Goal: Transaction & Acquisition: Book appointment/travel/reservation

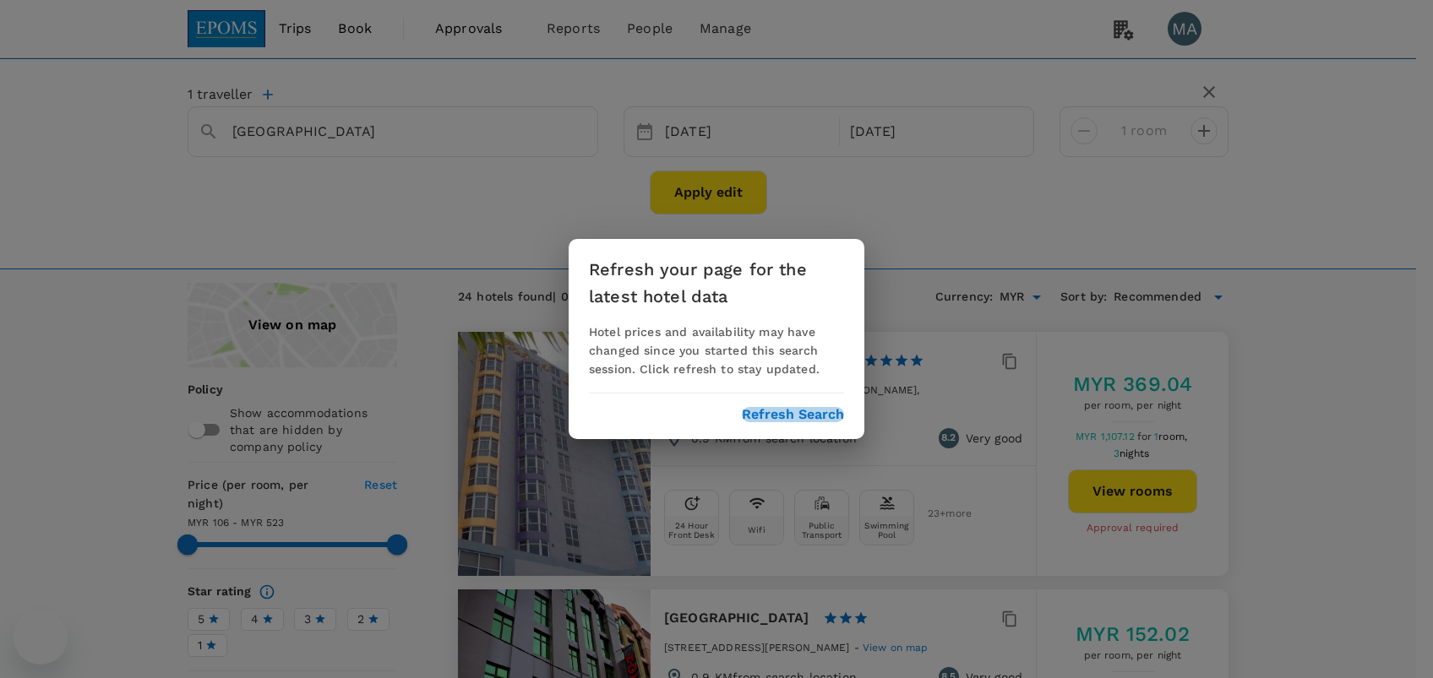
click at [768, 412] on button "Refresh Search" at bounding box center [793, 414] width 102 height 15
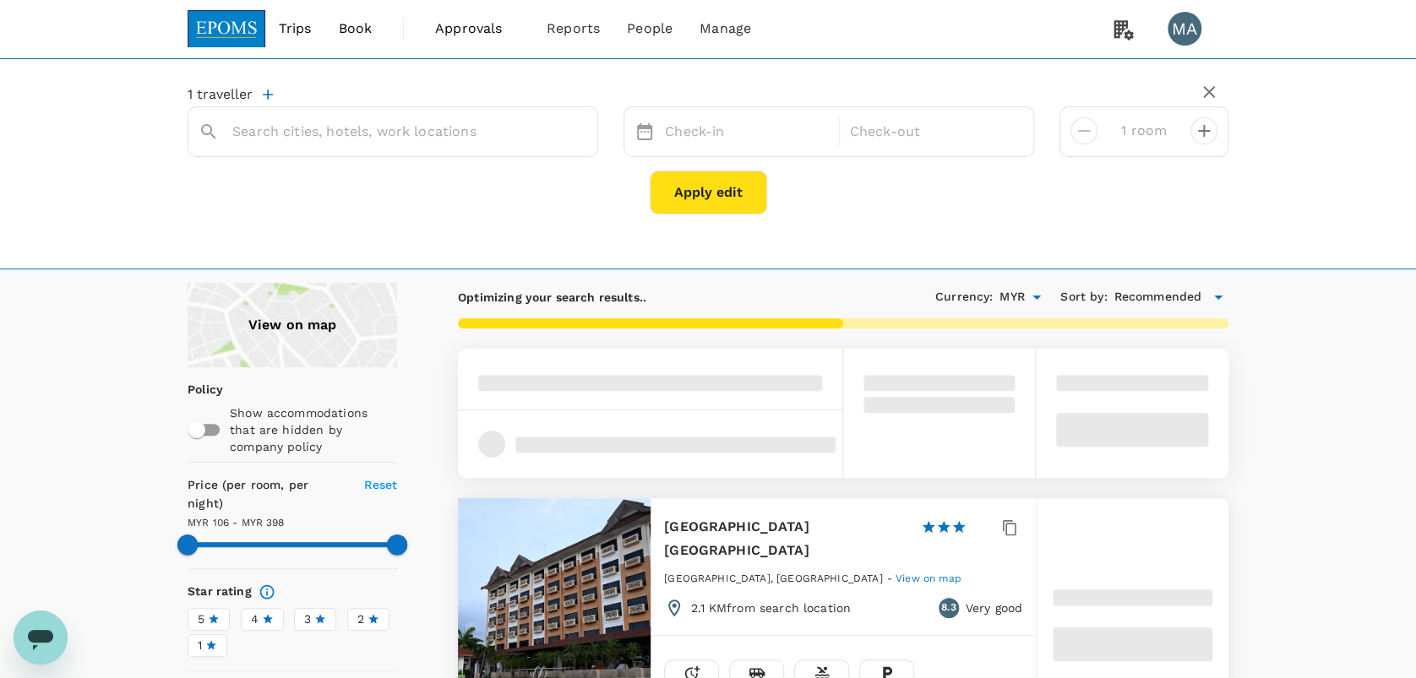
type input "Kuala Terengganu"
type input "396.88"
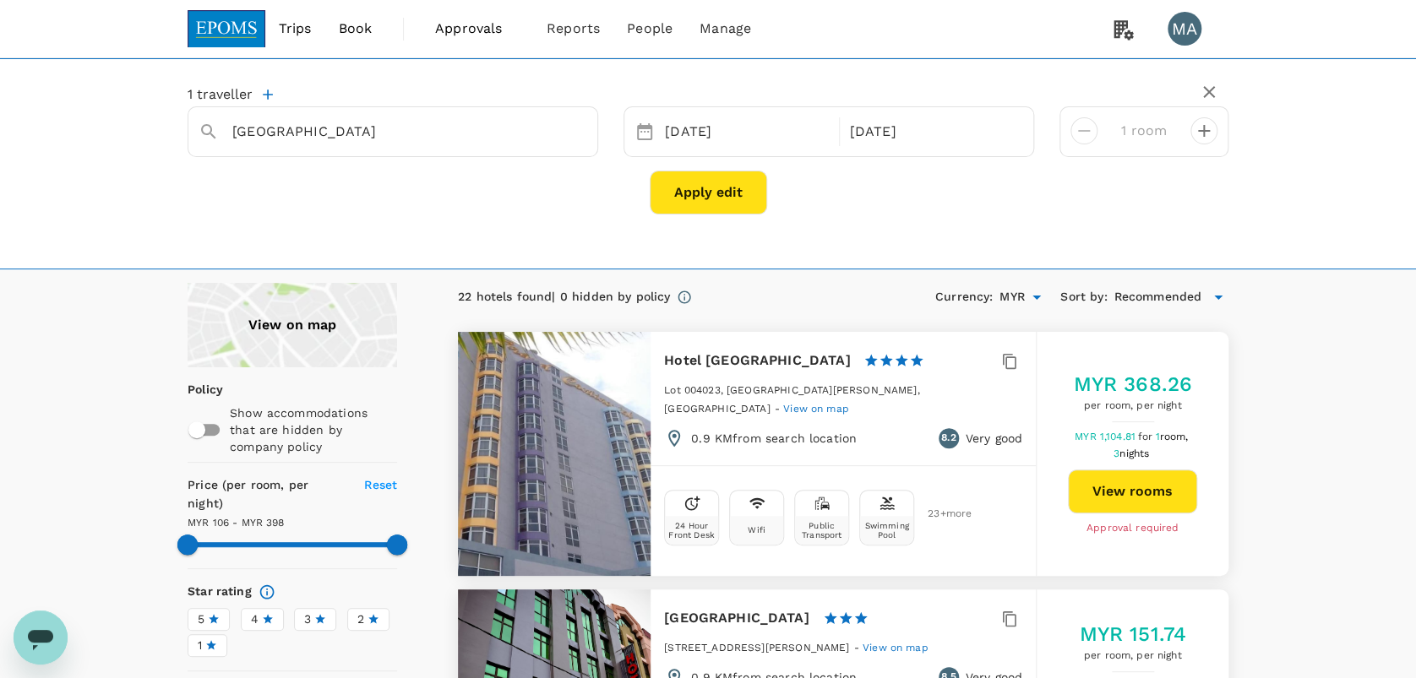
click at [349, 33] on span "Book" at bounding box center [355, 29] width 34 height 20
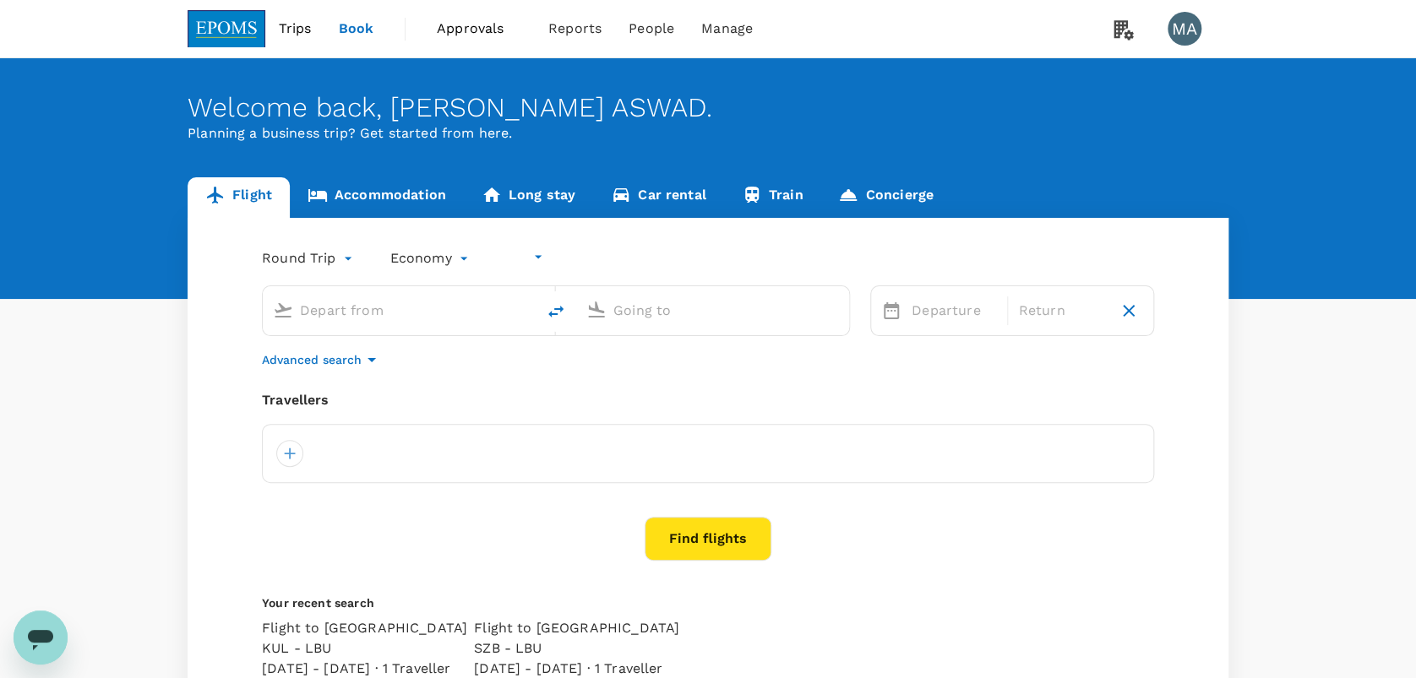
type input "undefined, undefined (any)"
type input "Kota Kinabalu Intl (BKI)"
type input "Miri Intl (MYY)"
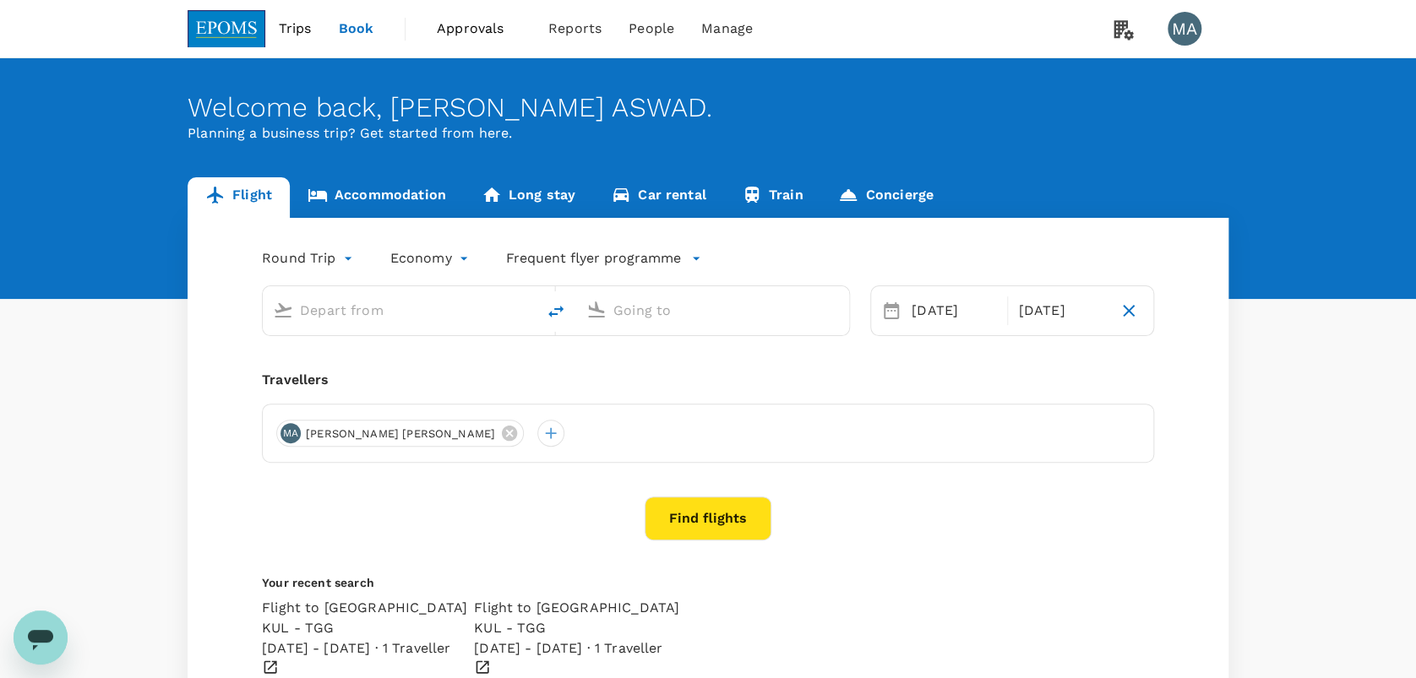
type input "Kota Kinabalu Intl (BKI)"
type input "Miri Intl (MYY)"
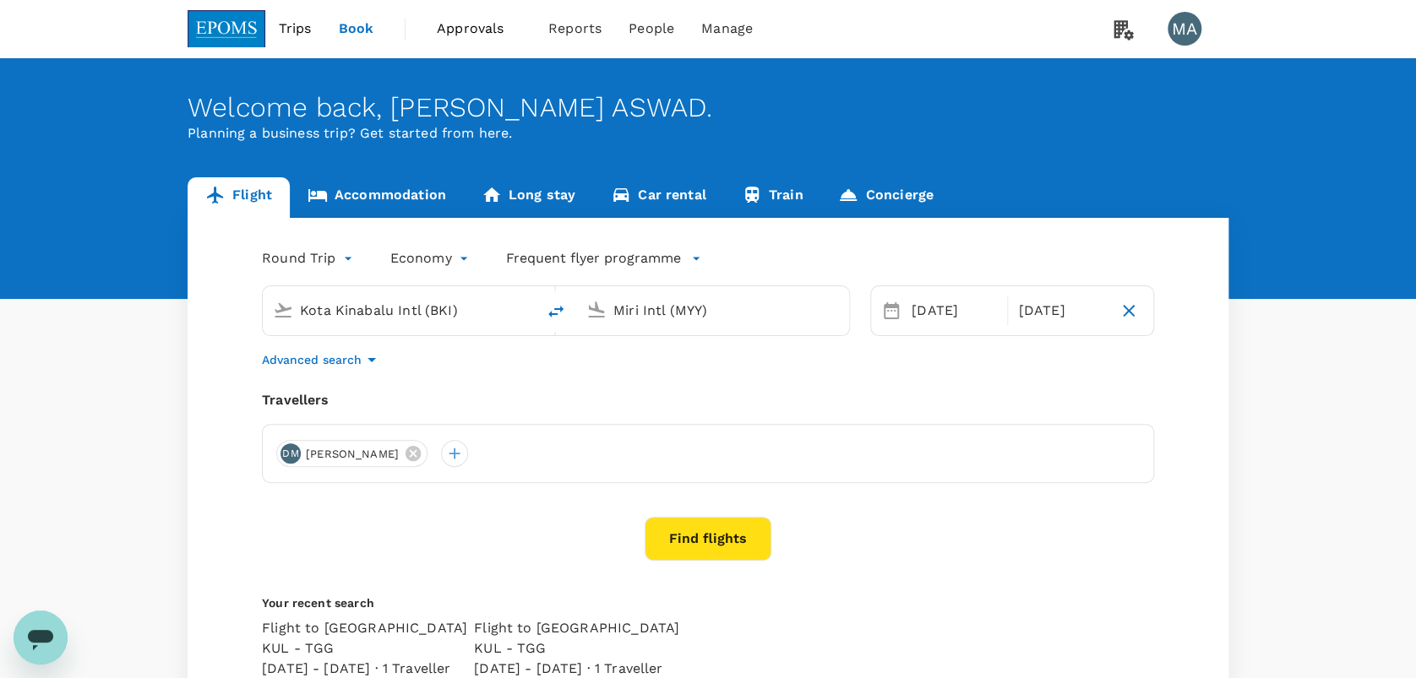
click at [642, 311] on input "Miri Intl (MYY)" at bounding box center [713, 310] width 200 height 26
click at [443, 311] on input "Kota Kinabalu Intl (BKI)" at bounding box center [400, 310] width 200 height 26
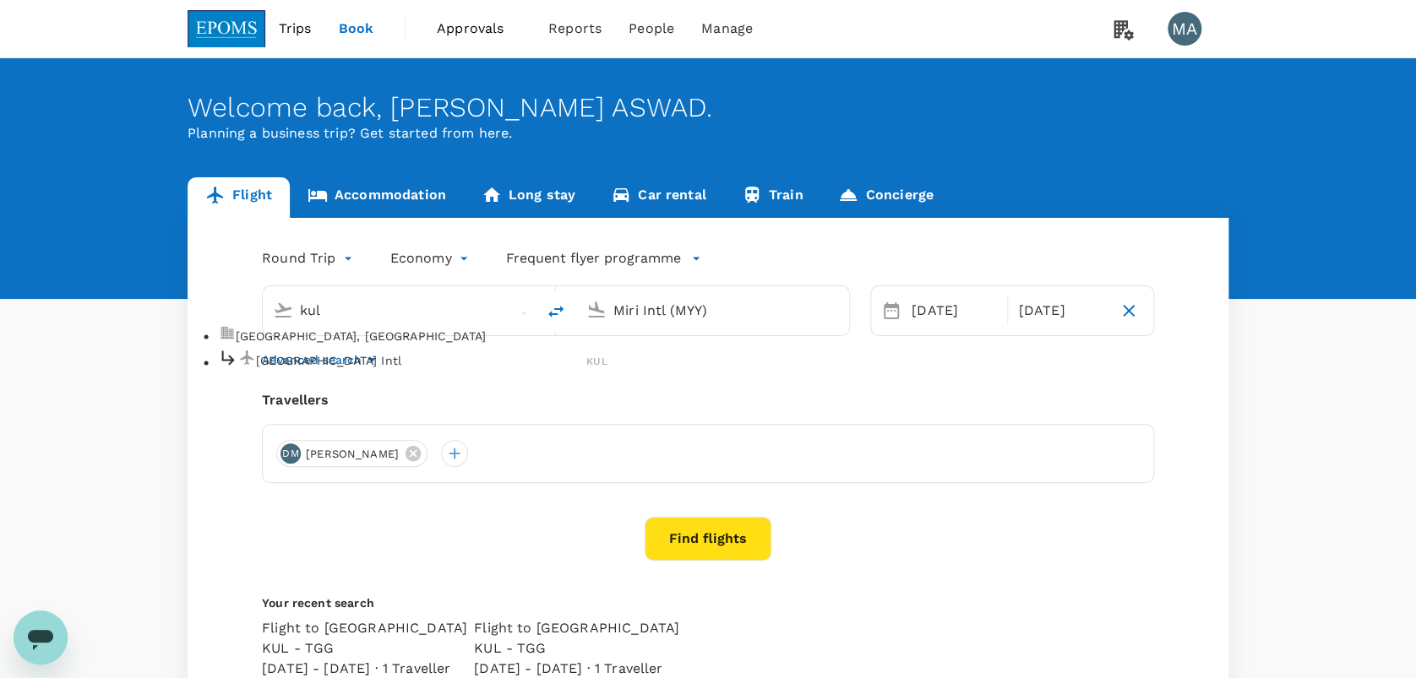
click at [411, 374] on div "Kuala Lumpur Intl KUL" at bounding box center [413, 361] width 389 height 26
type input "Kuala Lumpur Intl (KUL)"
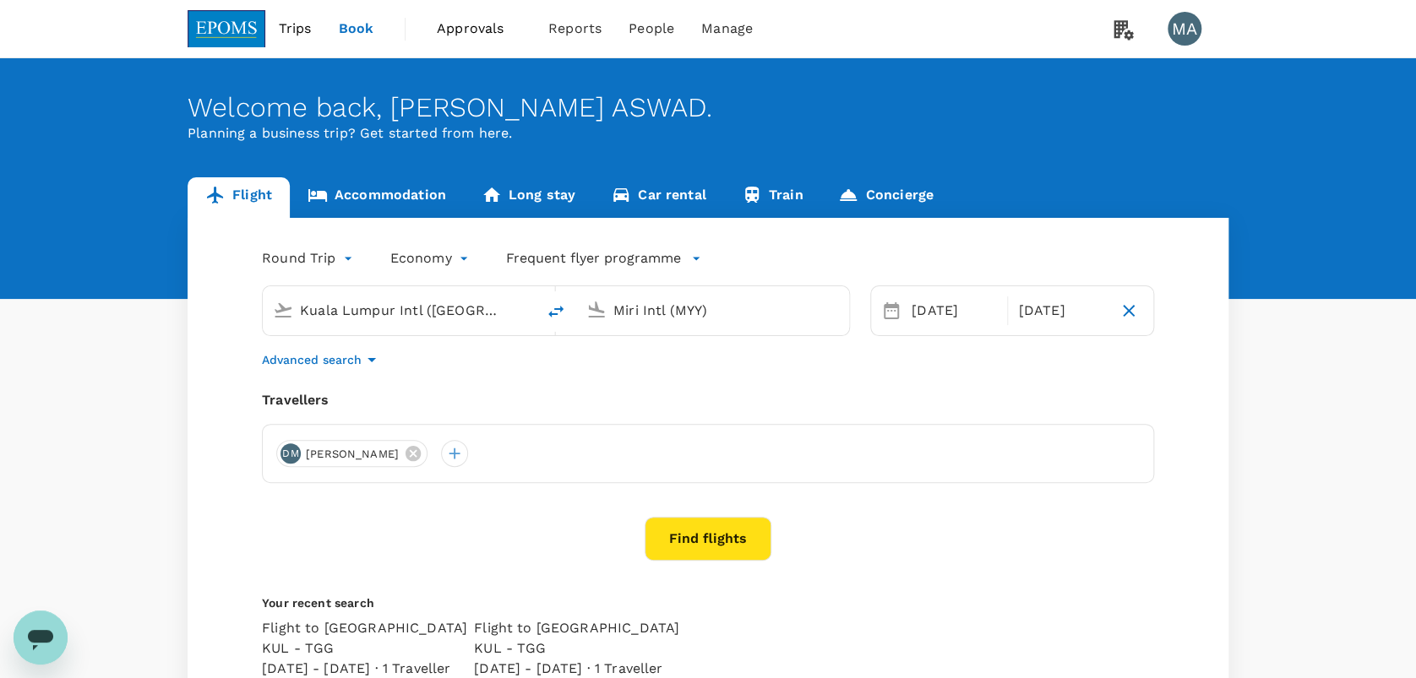
click at [645, 319] on input "Miri Intl (MYY)" at bounding box center [713, 310] width 200 height 26
click at [648, 314] on input "Miri Intl (MYY)" at bounding box center [713, 310] width 200 height 26
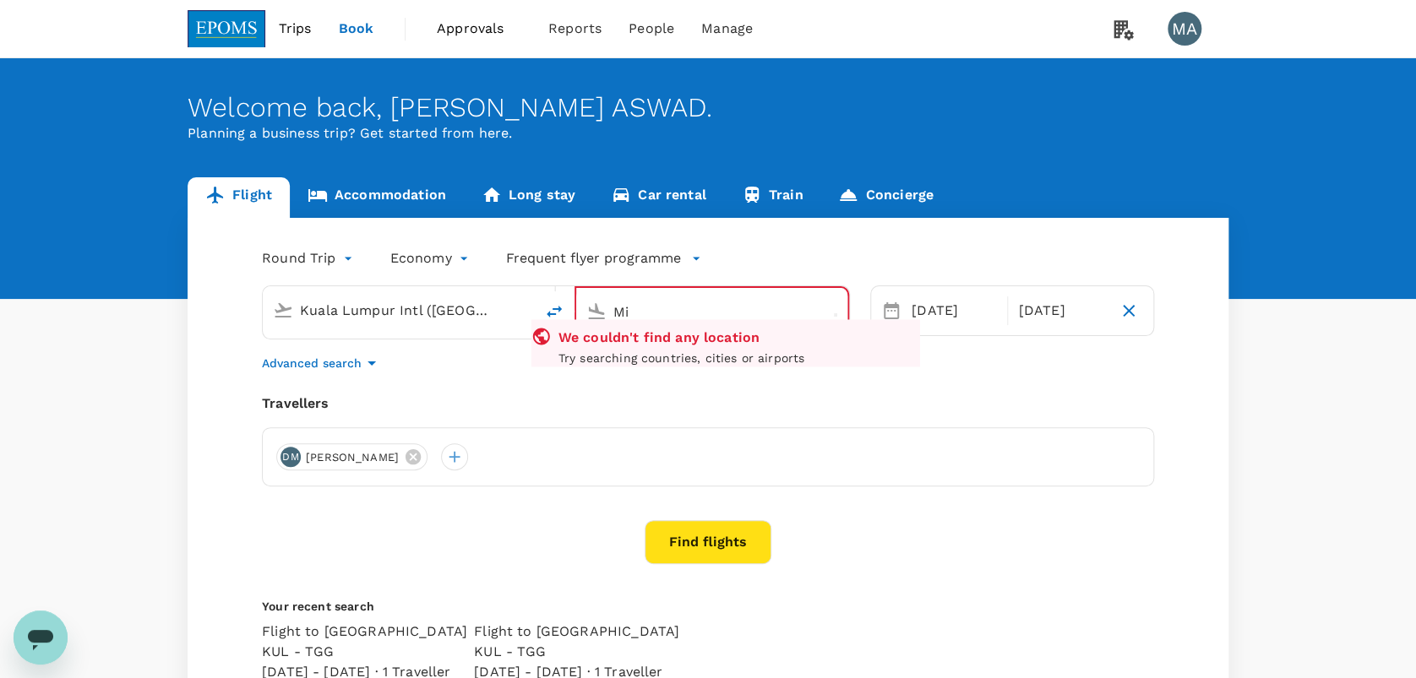
type input "M"
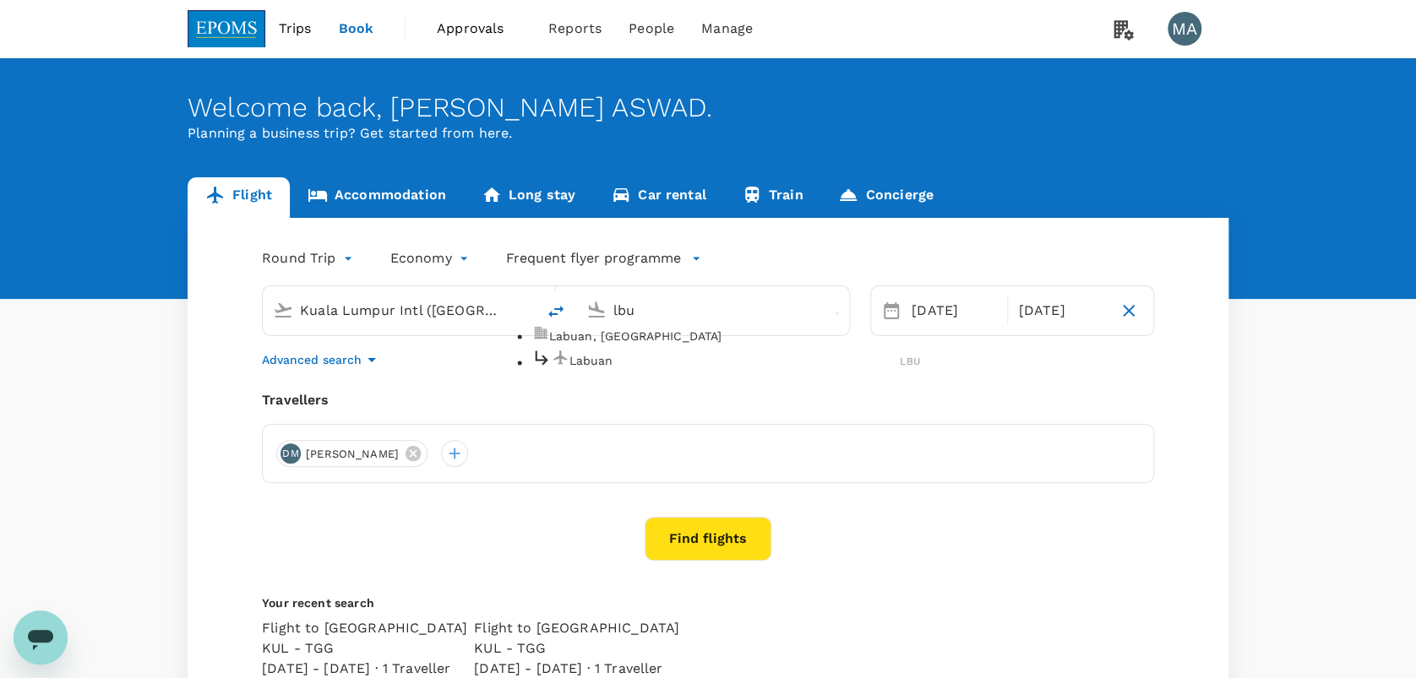
click at [659, 348] on li "Labuan, Malaysia" at bounding box center [726, 336] width 389 height 23
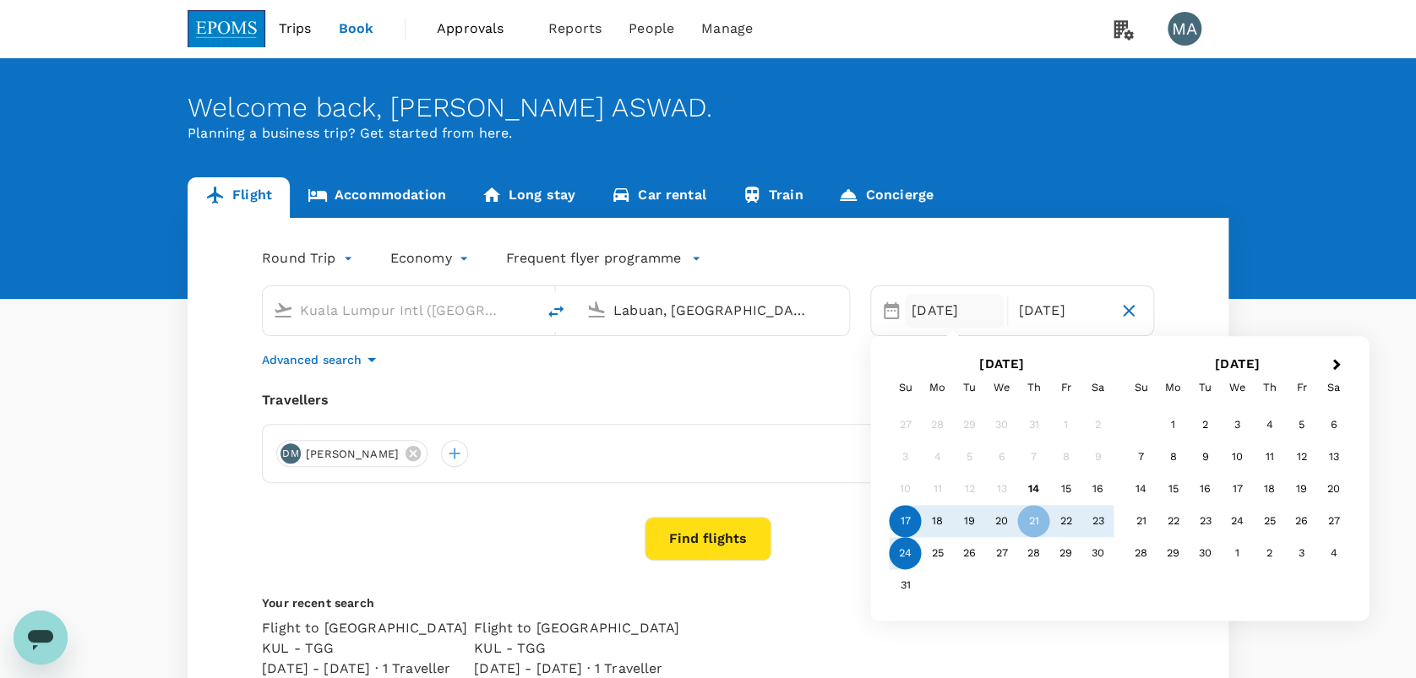
type input "Labuan, Malaysia (any)"
click at [912, 525] on div "17" at bounding box center [906, 522] width 32 height 32
click at [939, 522] on div "18" at bounding box center [938, 522] width 32 height 32
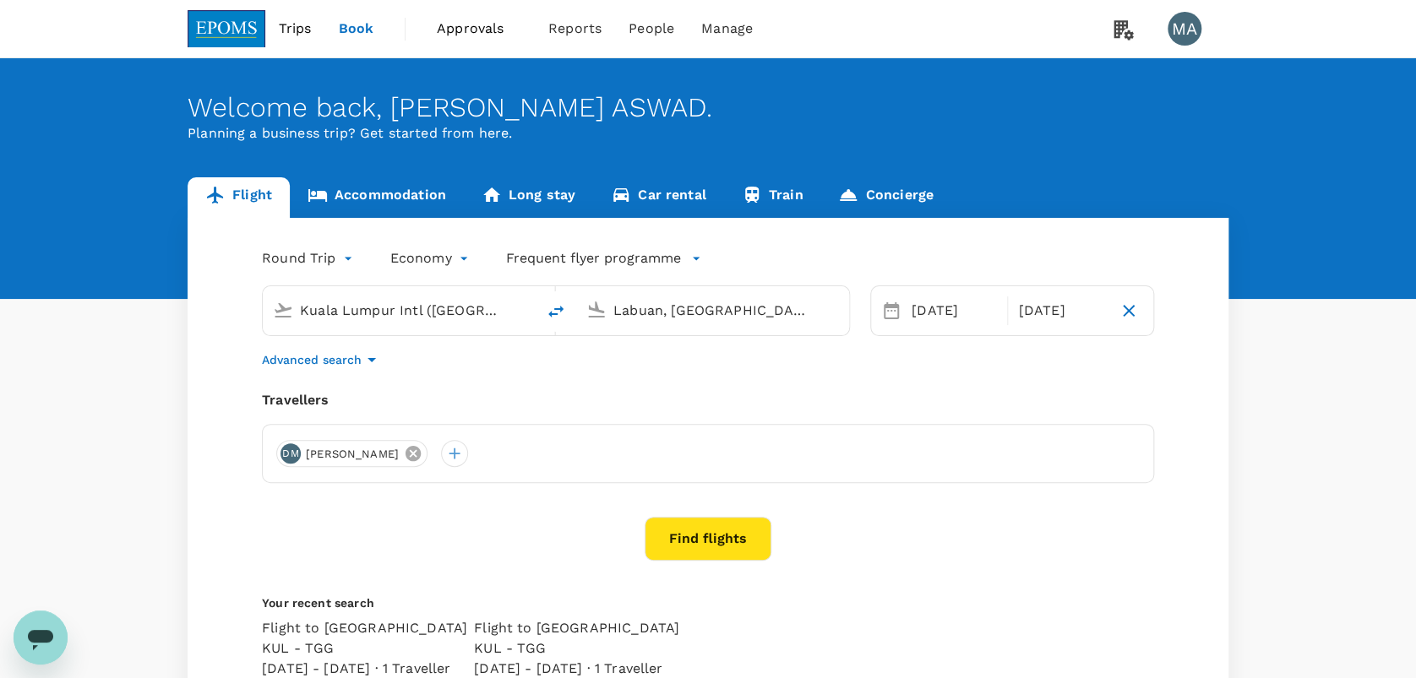
click at [419, 454] on icon at bounding box center [412, 453] width 15 height 15
click at [284, 448] on div at bounding box center [289, 453] width 27 height 27
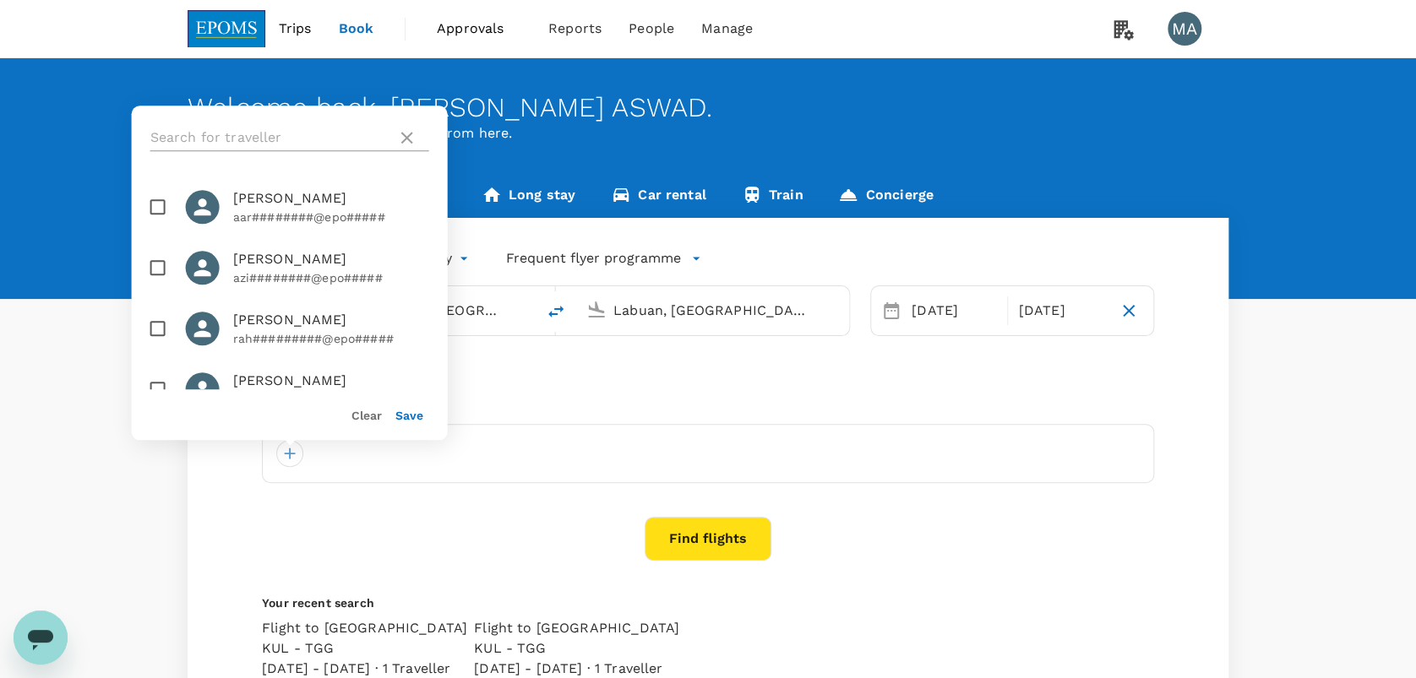
click at [264, 133] on input "text" at bounding box center [270, 137] width 240 height 27
type input "herm"
click at [154, 209] on input "checkbox" at bounding box center [157, 206] width 35 height 35
checkbox input "true"
click at [406, 412] on button "Save" at bounding box center [409, 416] width 28 height 14
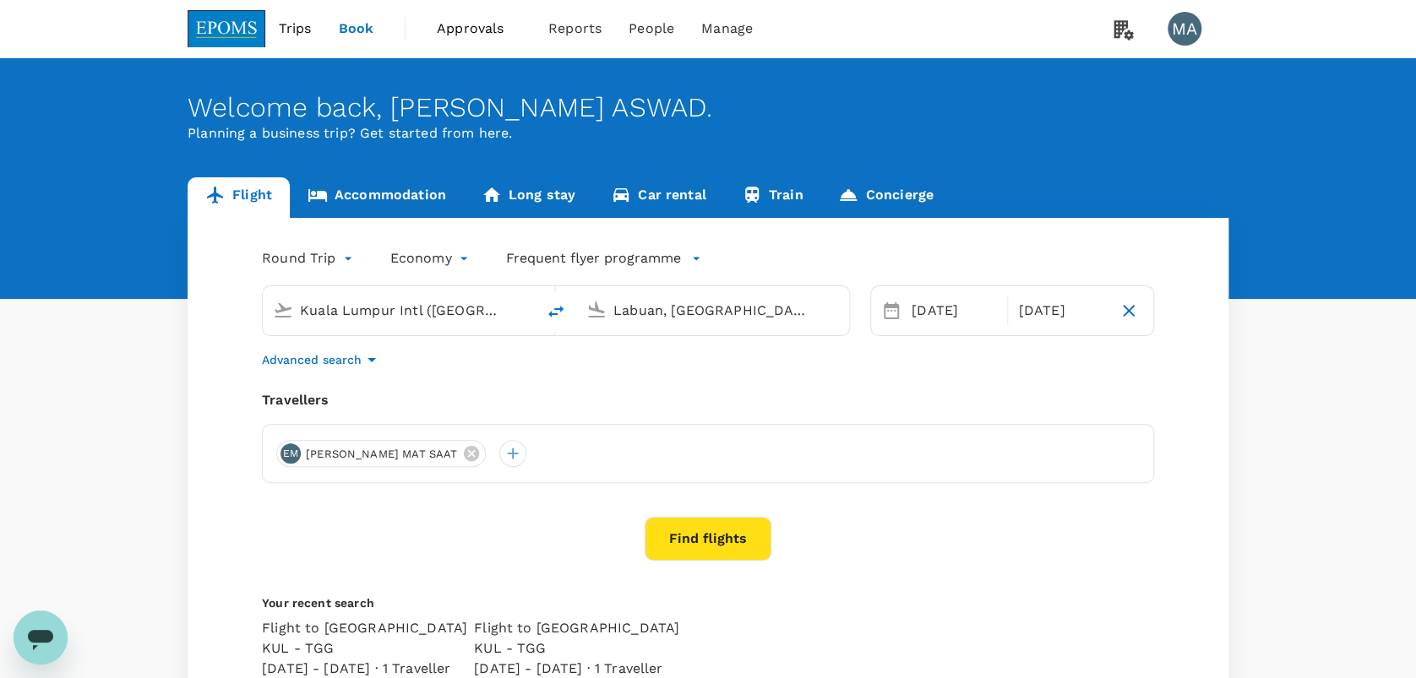
click at [689, 528] on button "Find flights" at bounding box center [708, 539] width 127 height 44
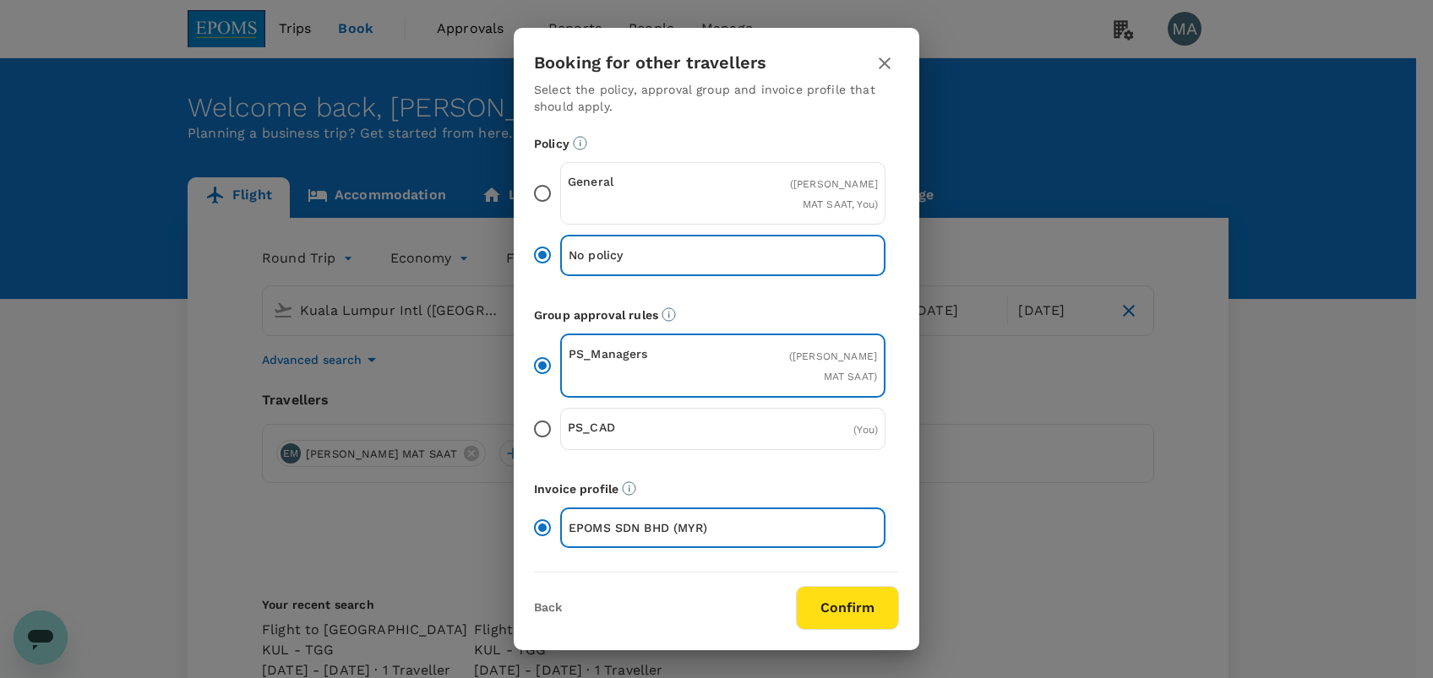
click at [553, 199] on label "General ( EDI HERMEE MAT SAAT, You )" at bounding box center [705, 193] width 361 height 63
click at [553, 199] on input "General ( EDI HERMEE MAT SAAT, You )" at bounding box center [542, 193] width 35 height 35
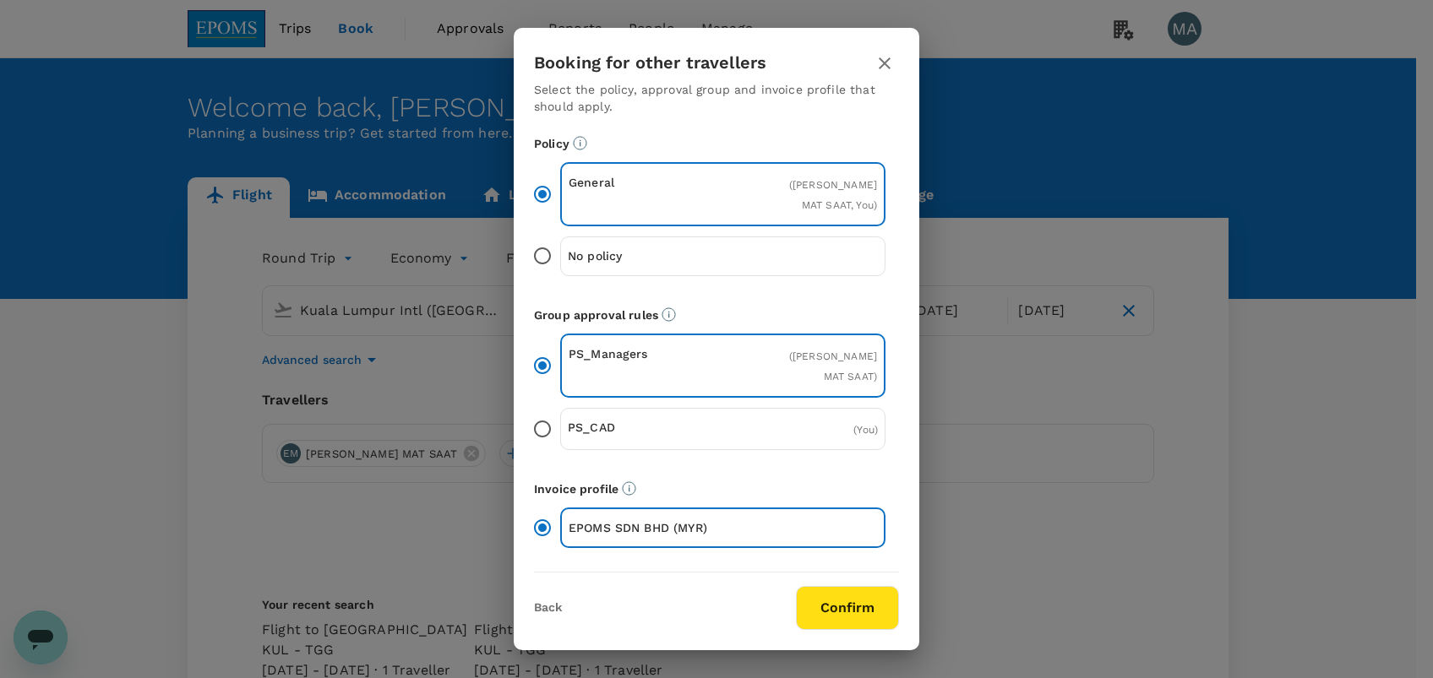
click at [828, 608] on button "Confirm" at bounding box center [847, 608] width 103 height 44
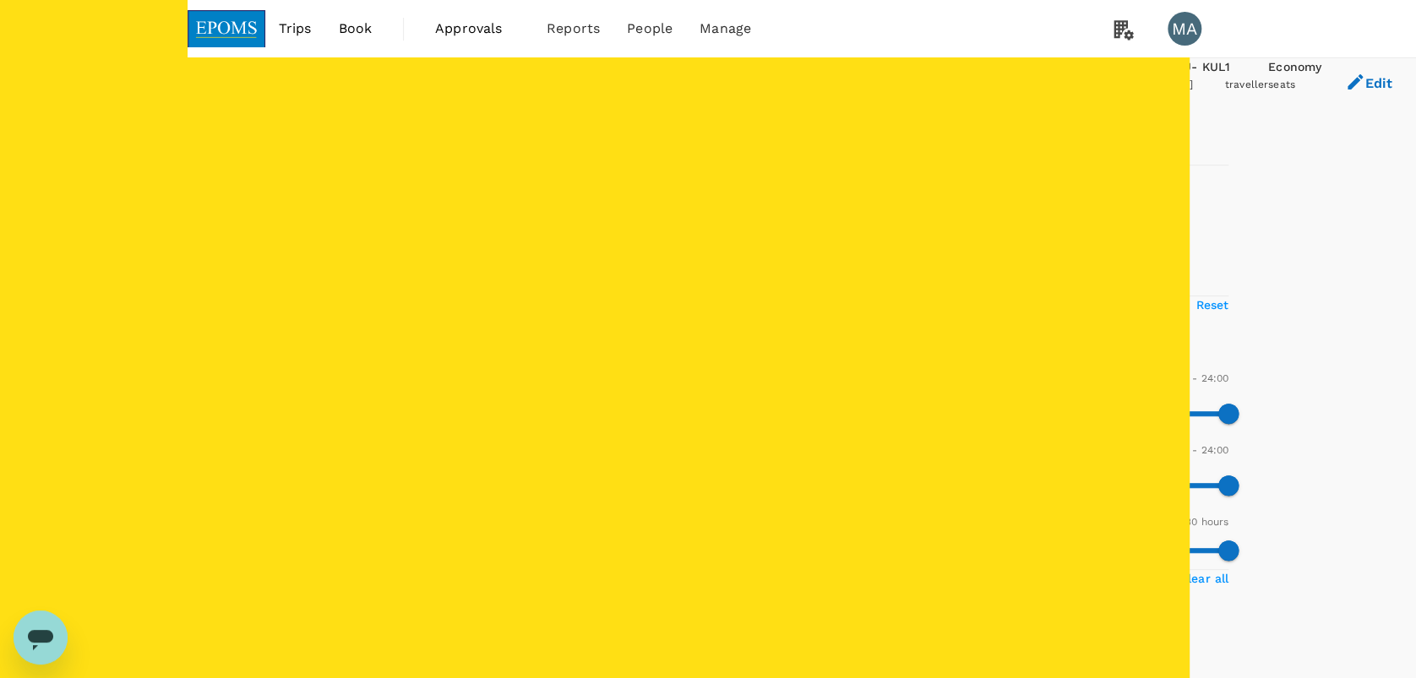
type input "420"
drag, startPoint x: 188, startPoint y: 496, endPoint x: 264, endPoint y: 493, distance: 76.1
click at [481, 424] on span at bounding box center [491, 414] width 20 height 20
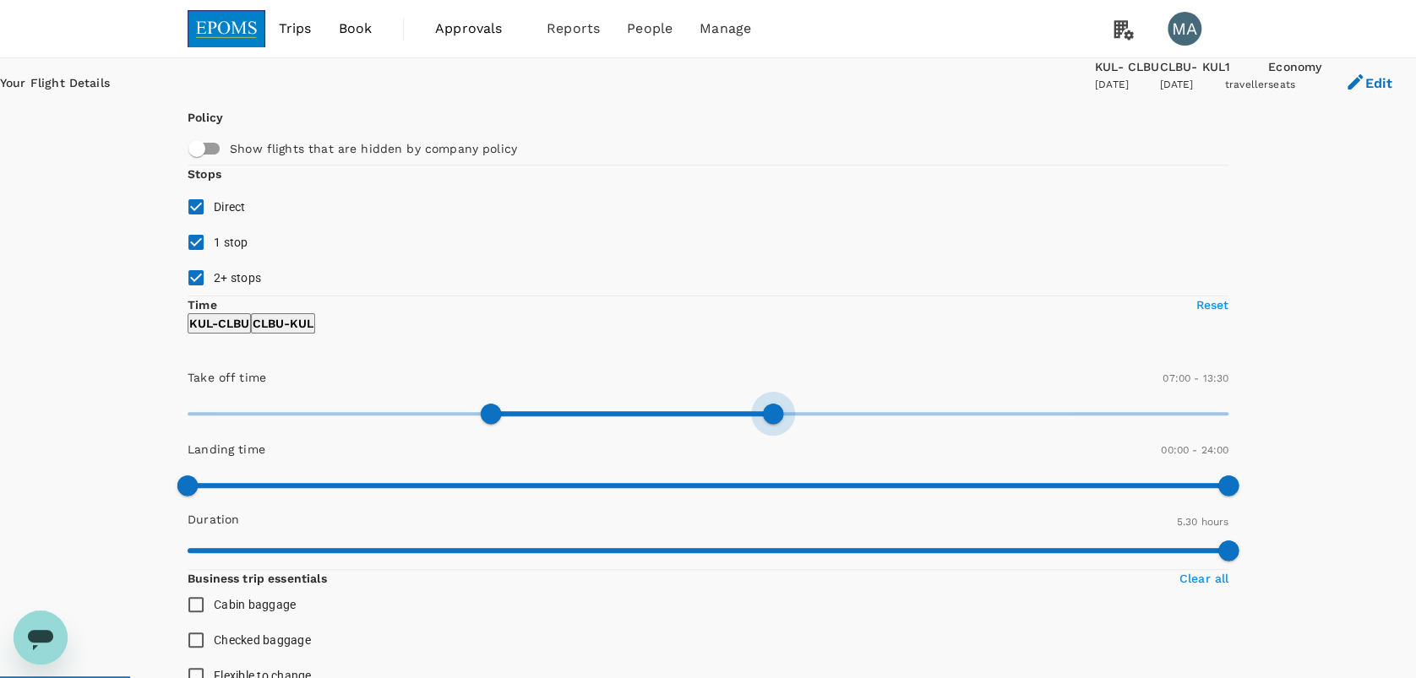
type input "660"
drag, startPoint x: 454, startPoint y: 502, endPoint x: 304, endPoint y: 501, distance: 149.5
click at [655, 424] on span at bounding box center [665, 414] width 20 height 20
click at [313, 332] on p "CLBU - KUL" at bounding box center [283, 323] width 61 height 17
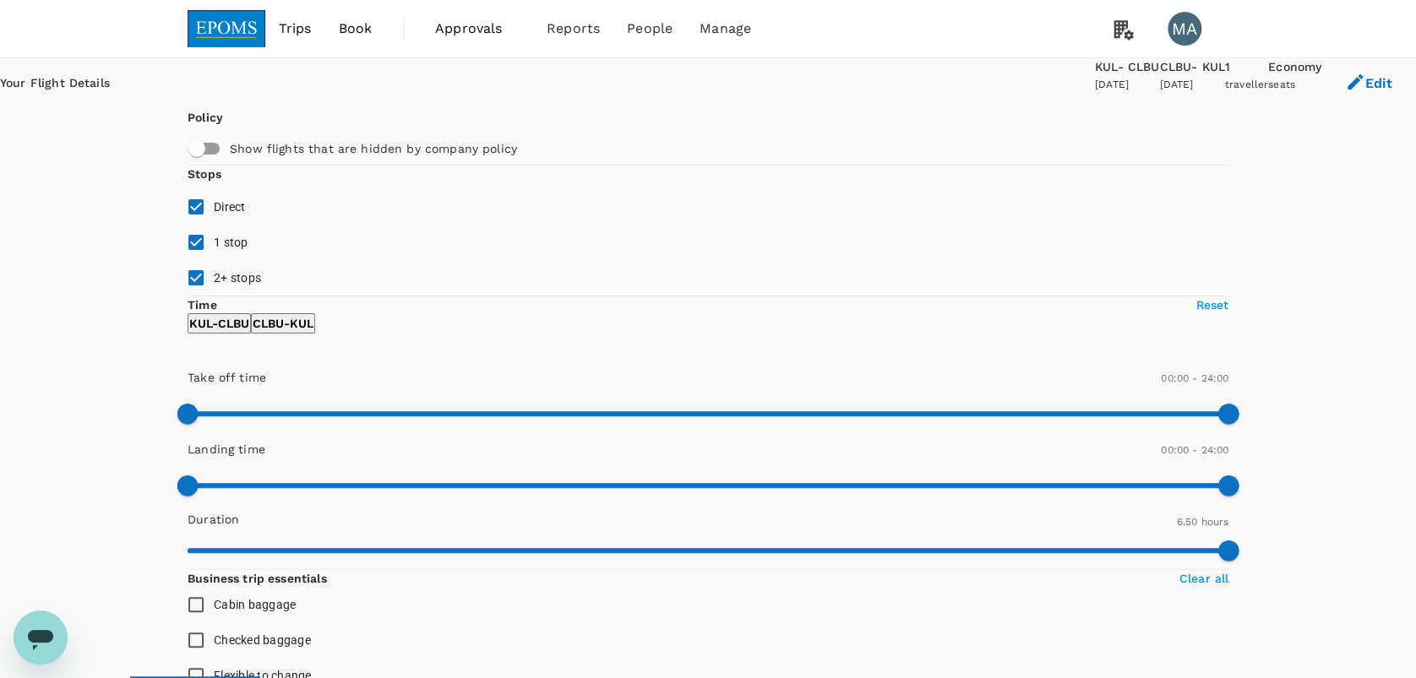
type input "670"
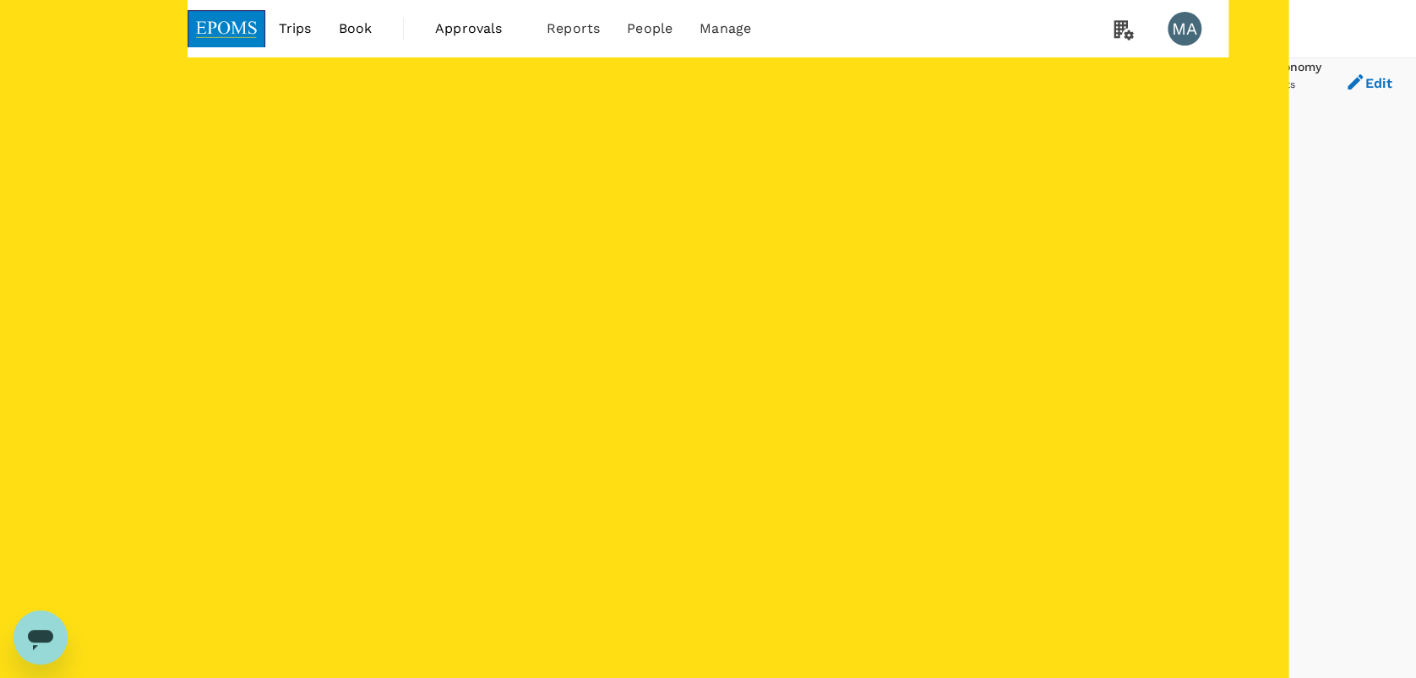
type input "600"
drag, startPoint x: 183, startPoint y: 504, endPoint x: 297, endPoint y: 505, distance: 113.2
click at [611, 424] on span at bounding box center [621, 414] width 20 height 20
type input "720"
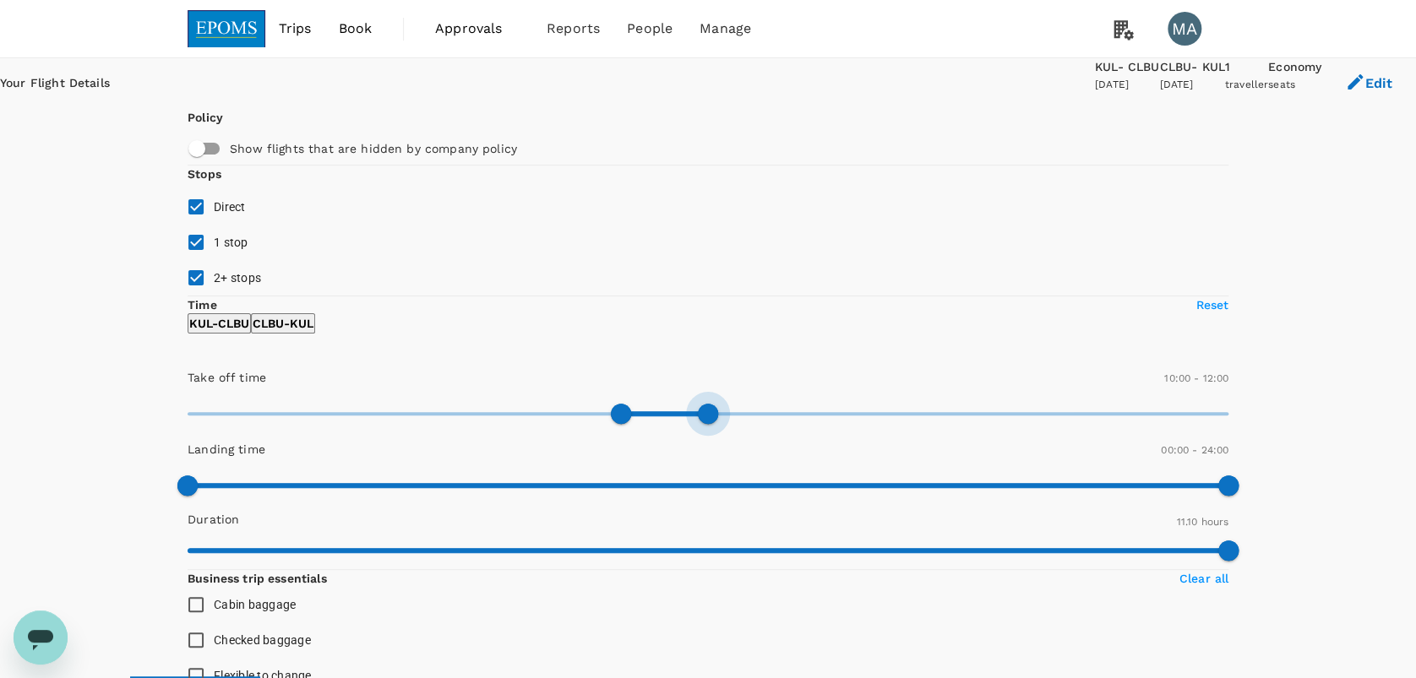
drag, startPoint x: 441, startPoint y: 507, endPoint x: 319, endPoint y: 507, distance: 121.6
click at [698, 424] on span at bounding box center [708, 414] width 20 height 20
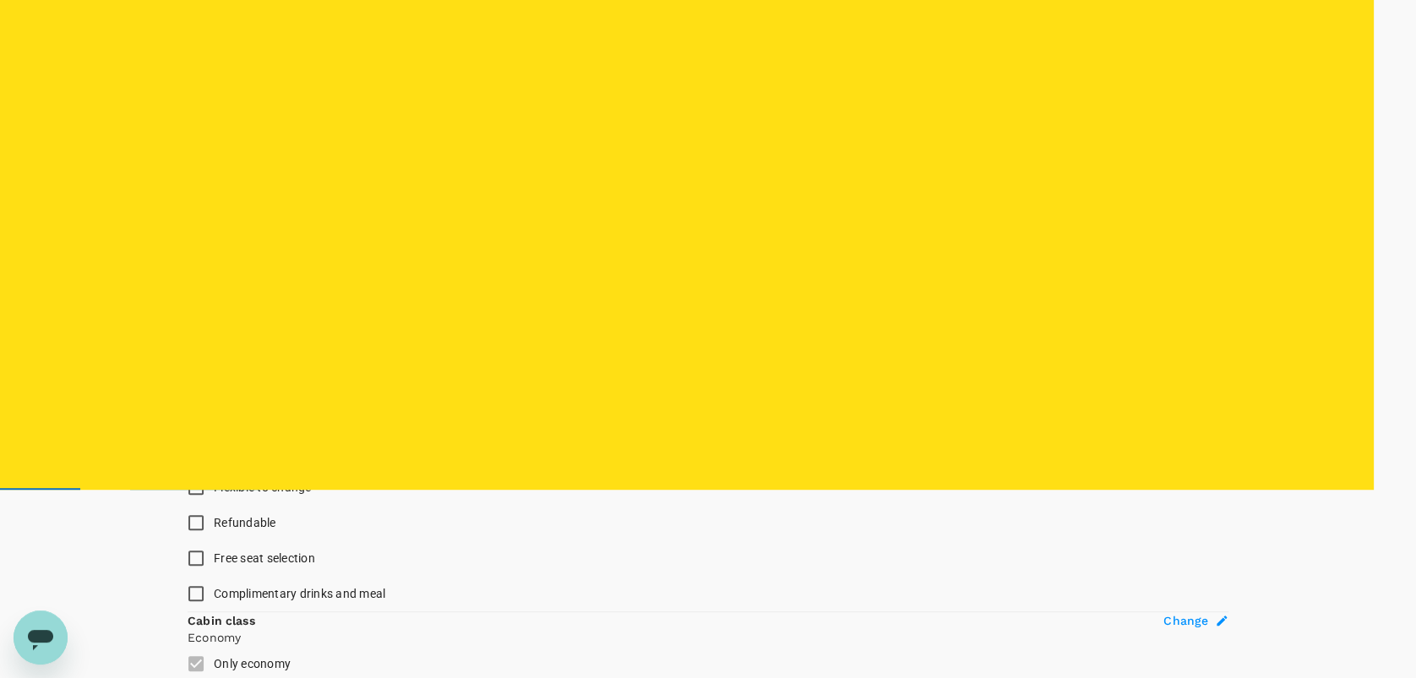
scroll to position [195, 0]
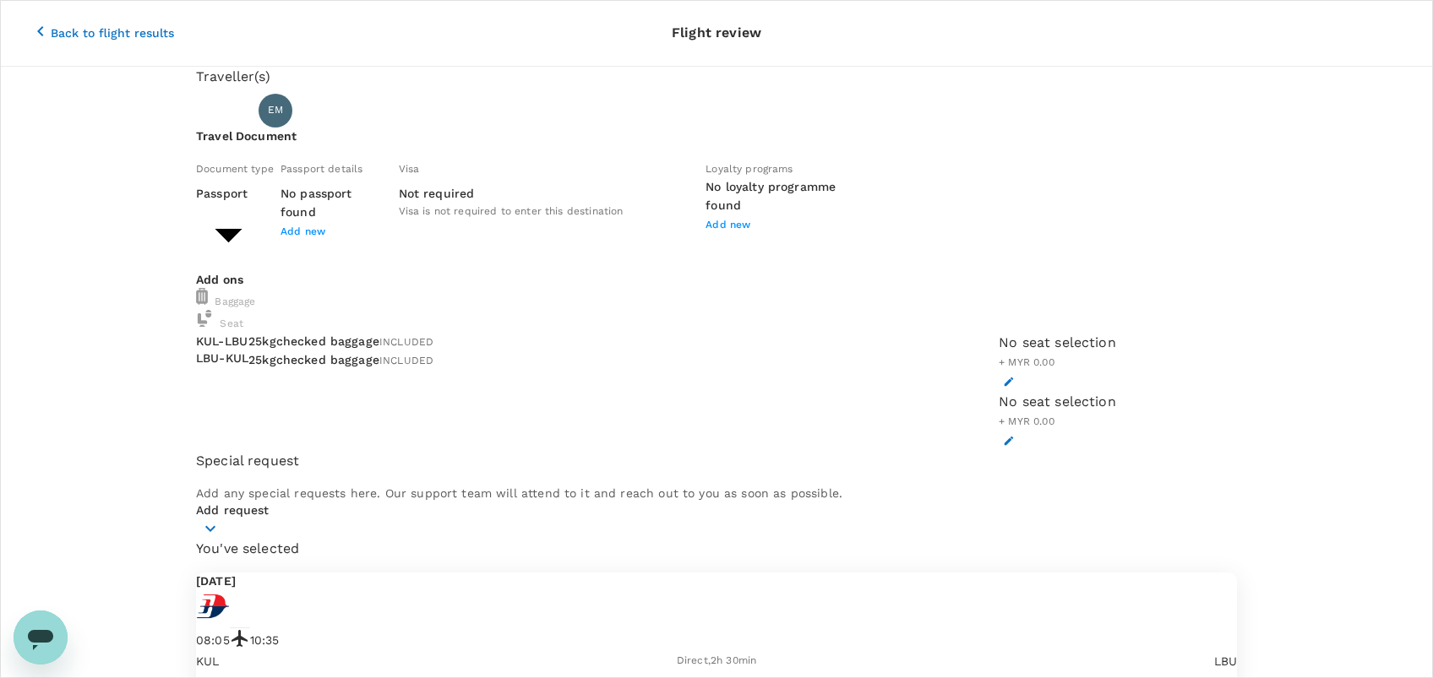
click at [408, 237] on body "Back to flight results Flight review Traveller(s) Traveller 1 : EM EDI HERMEE M…" at bounding box center [716, 552] width 1433 height 1105
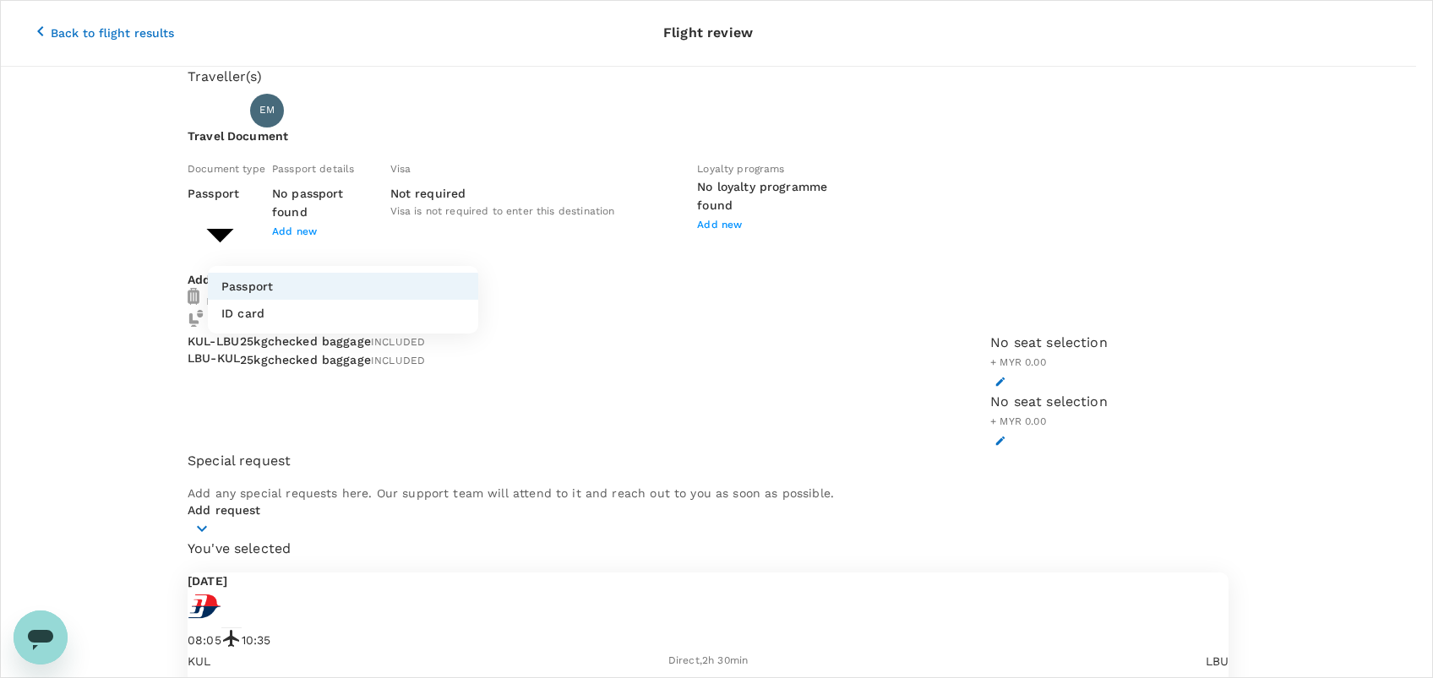
click at [360, 323] on li "ID card" at bounding box center [343, 313] width 270 height 27
type input "Id card"
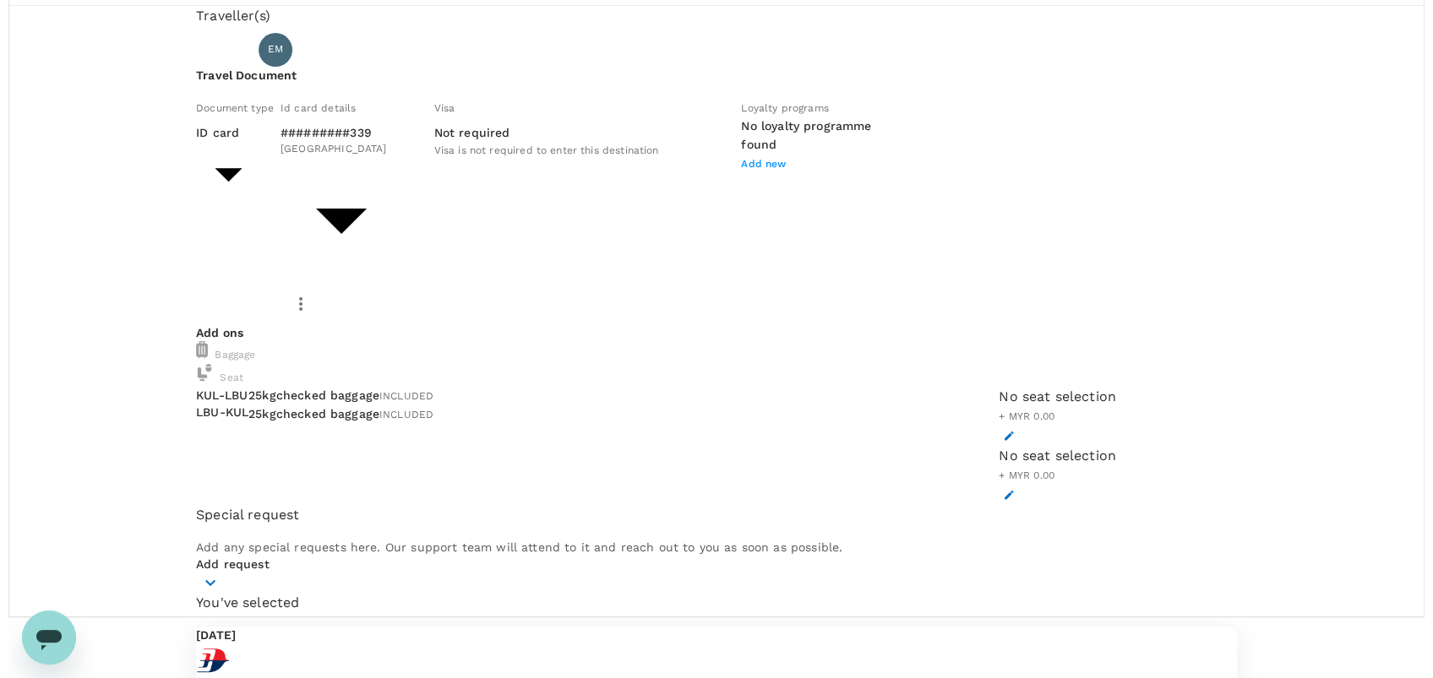
scroll to position [93, 0]
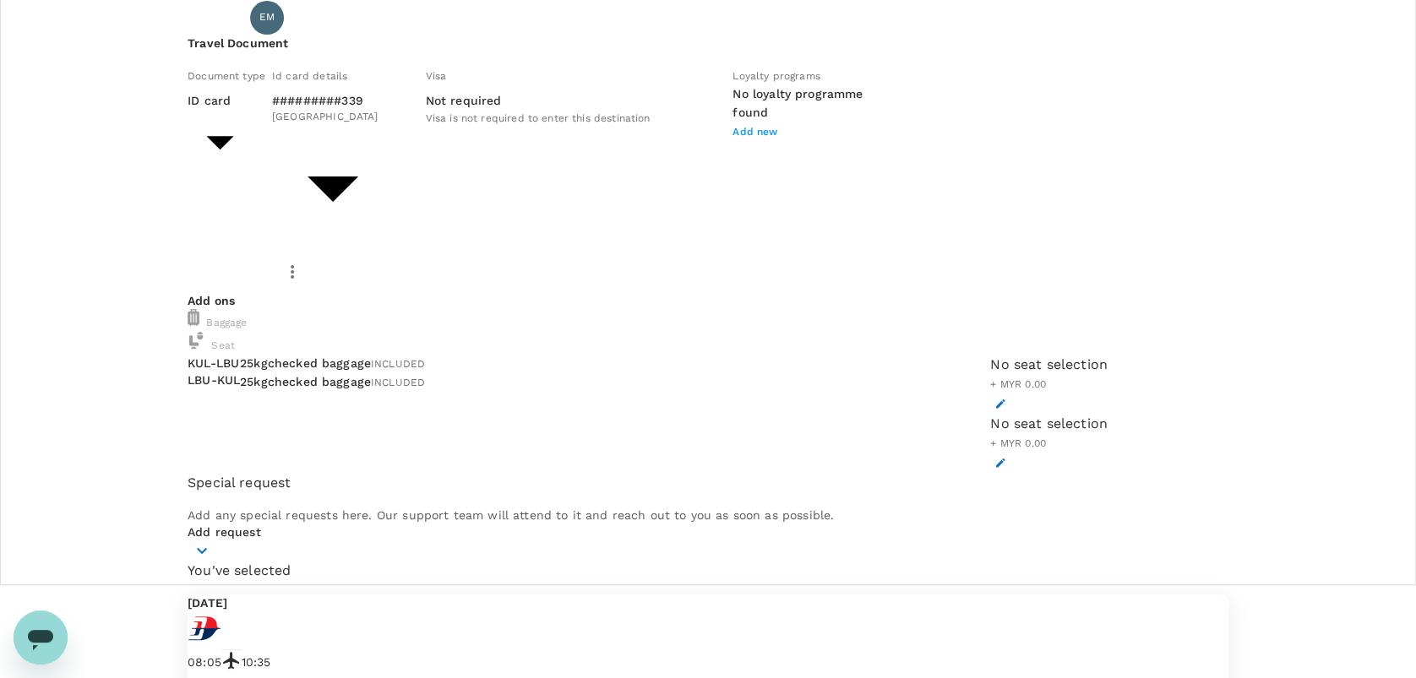
click at [269, 541] on p "Add request" at bounding box center [708, 532] width 1041 height 17
click at [275, 541] on p "Add request" at bounding box center [708, 532] width 1041 height 17
click at [212, 561] on icon "button" at bounding box center [202, 551] width 20 height 20
click at [223, 609] on input "checkbox" at bounding box center [205, 624] width 35 height 35
checkbox input "true"
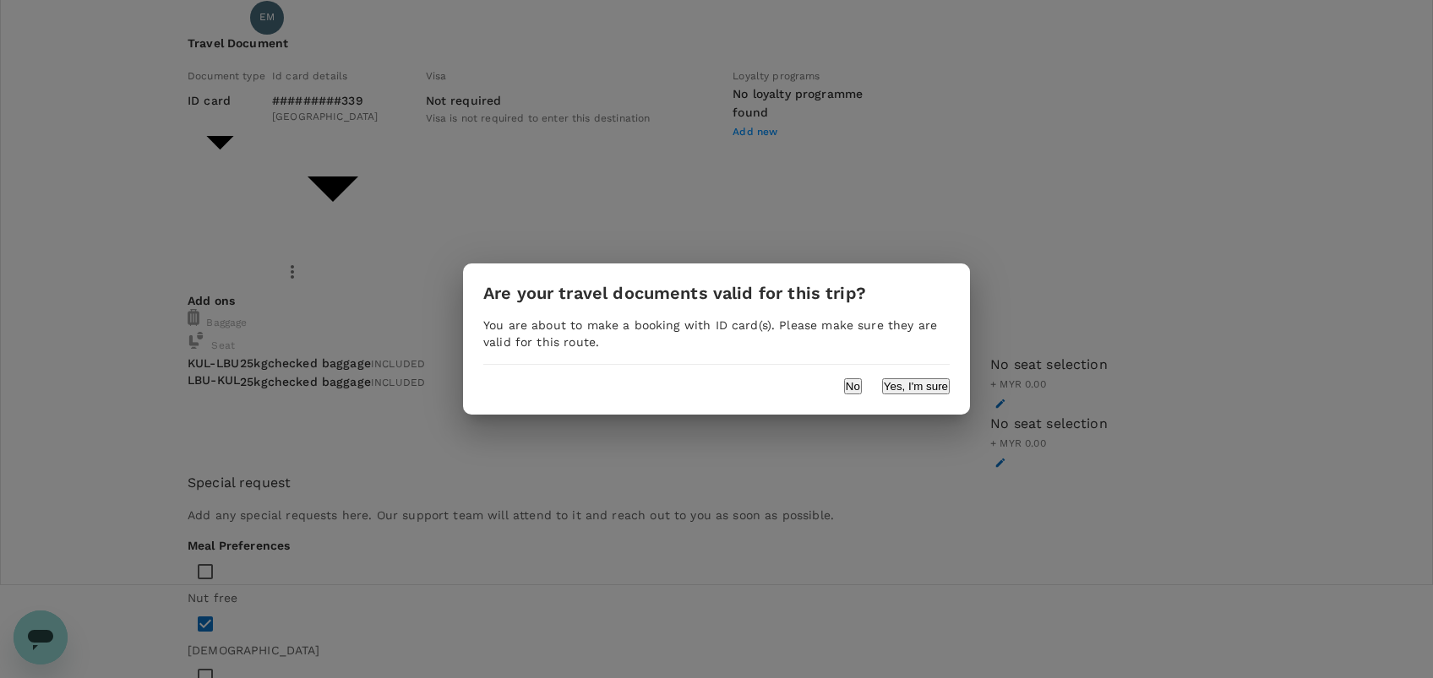
click at [890, 389] on button "Yes, I'm sure" at bounding box center [916, 386] width 68 height 16
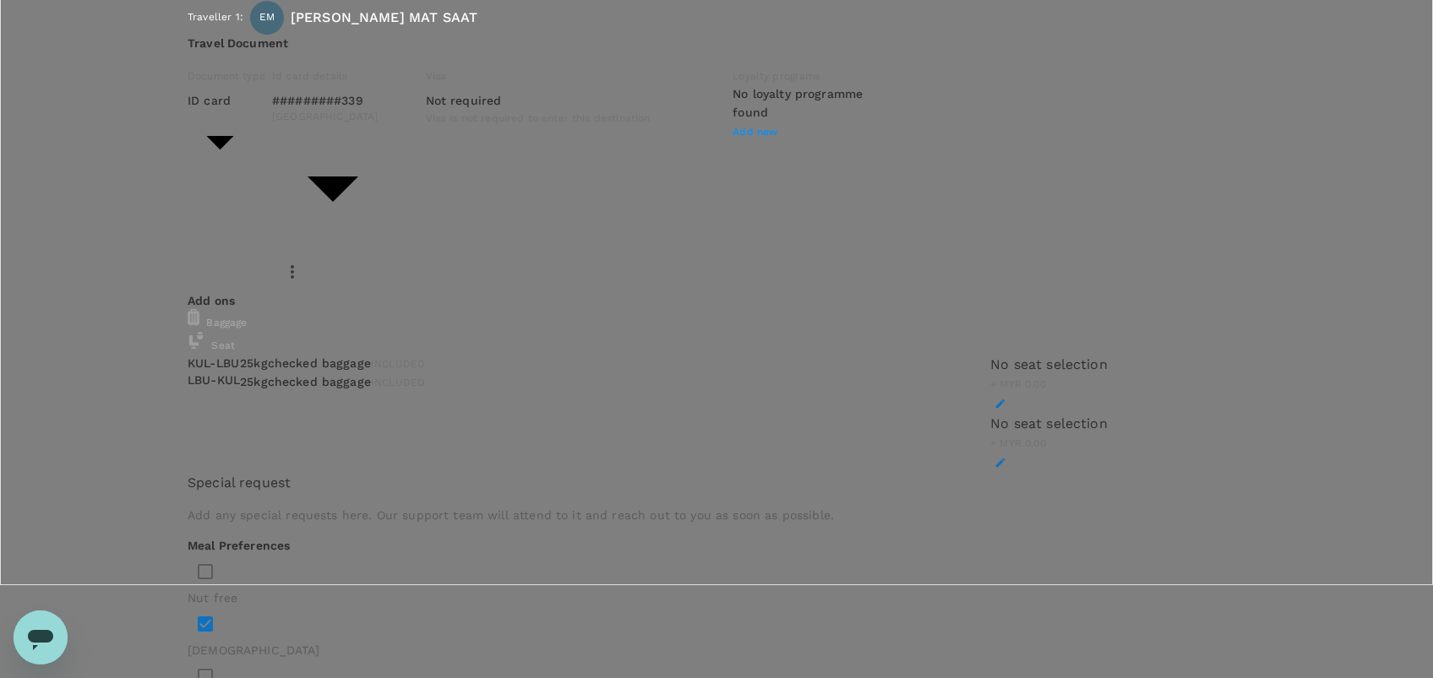
type input "9ea61a02-274a-4f65-9d5b-ca51ac7b2cfc"
type textarea "t"
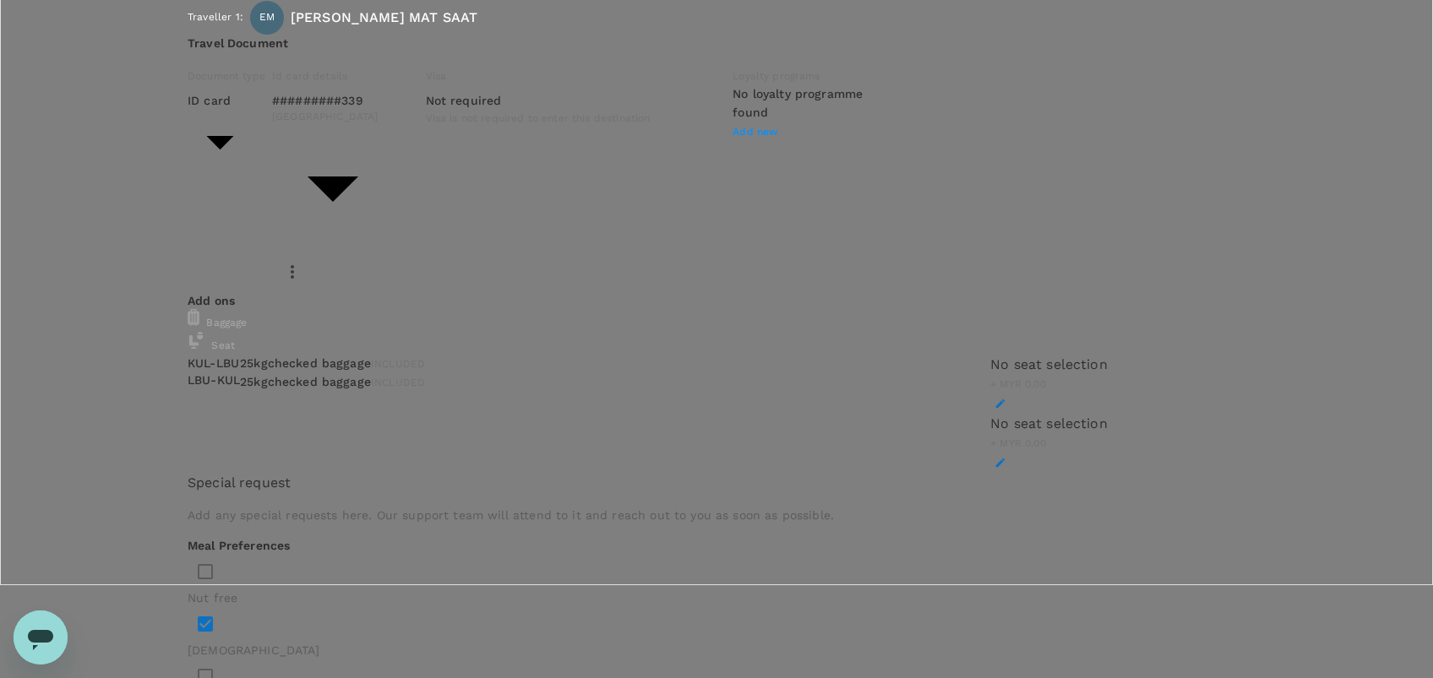
type textarea "TRF Ref No.: CRT00000017329 (Engagement with MAMPU 1)"
